Goal: Navigation & Orientation: Go to known website

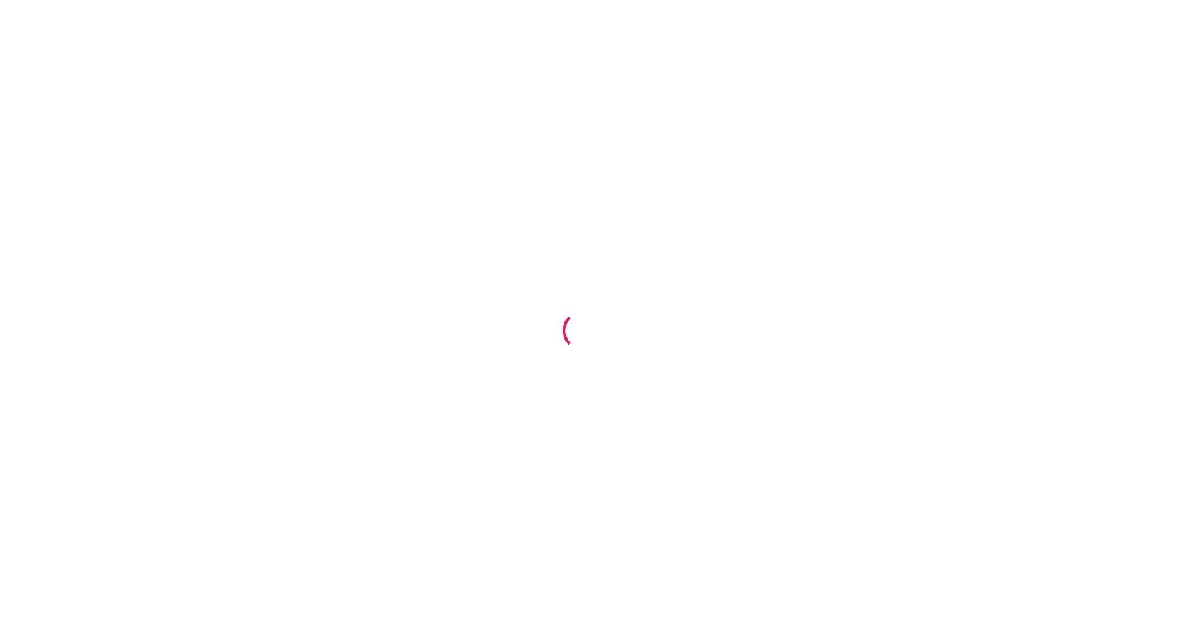
click at [510, 97] on div at bounding box center [588, 308] width 1177 height 617
